Goal: Navigation & Orientation: Go to known website

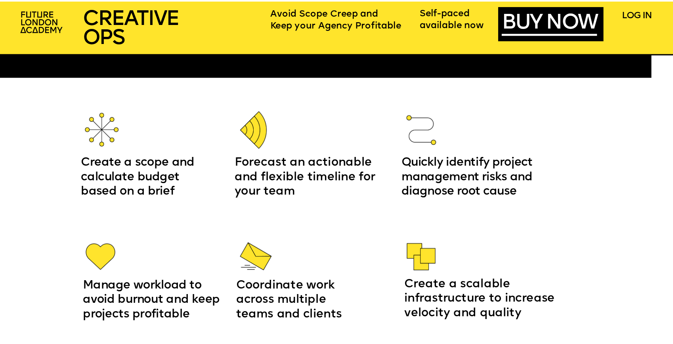
scroll to position [1115, 0]
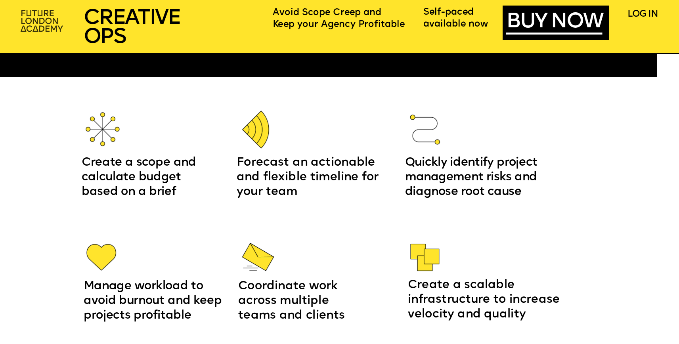
click at [28, 24] on img at bounding box center [43, 21] width 52 height 31
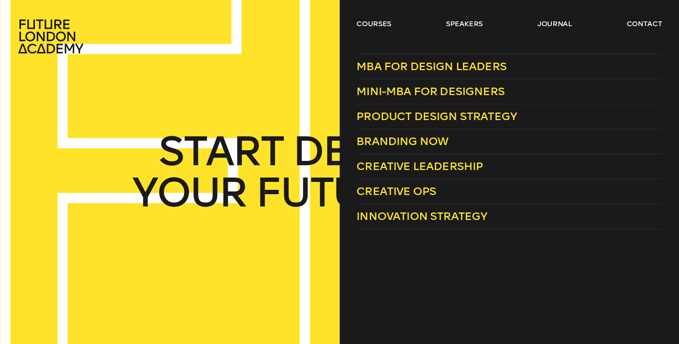
click at [363, 29] on ul "courses speakers journal contact" at bounding box center [510, 36] width 306 height 35
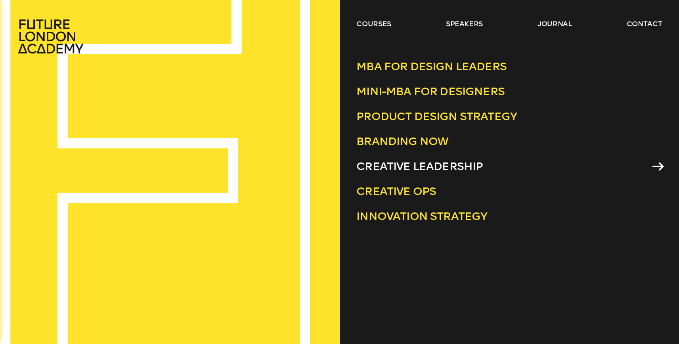
click at [401, 170] on span "Creative Leadership" at bounding box center [420, 166] width 127 height 13
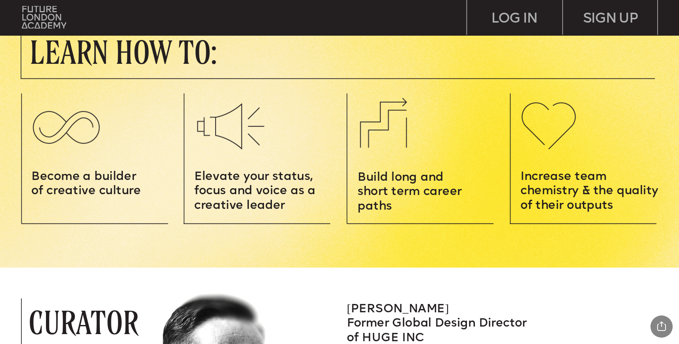
scroll to position [1069, 0]
